Goal: Task Accomplishment & Management: Use online tool/utility

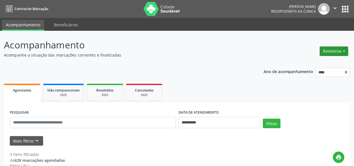
click at [327, 51] on button "Relatórios" at bounding box center [334, 51] width 29 height 10
click at [314, 59] on ul "Agendamentos Procedimentos realizados" at bounding box center [318, 67] width 61 height 20
click at [312, 63] on link "Agendamentos" at bounding box center [318, 63] width 60 height 8
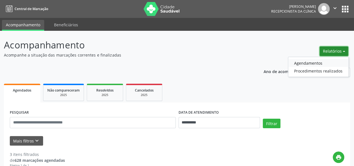
select select "*"
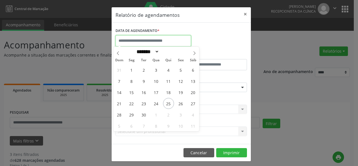
click at [182, 36] on input "text" at bounding box center [154, 40] width 76 height 11
click at [130, 113] on span "29" at bounding box center [131, 114] width 11 height 11
type input "**********"
click at [130, 113] on span "29" at bounding box center [131, 114] width 11 height 11
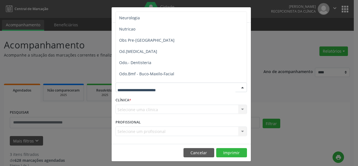
scroll to position [574, 0]
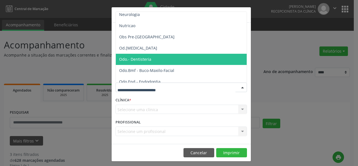
click at [170, 59] on span "Odo.- Dentisteria" at bounding box center [182, 59] width 132 height 11
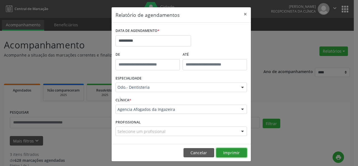
click at [236, 150] on button "Imprimir" at bounding box center [231, 153] width 31 height 10
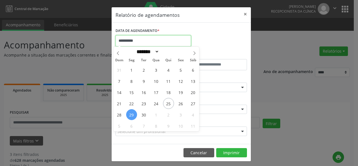
click at [174, 44] on input "**********" at bounding box center [154, 40] width 76 height 11
click at [146, 112] on span "30" at bounding box center [144, 114] width 11 height 11
type input "**********"
click at [146, 112] on span "30" at bounding box center [144, 114] width 11 height 11
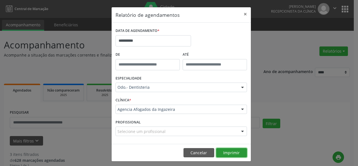
click at [225, 150] on button "Imprimir" at bounding box center [231, 153] width 31 height 10
